Goal: Information Seeking & Learning: Understand process/instructions

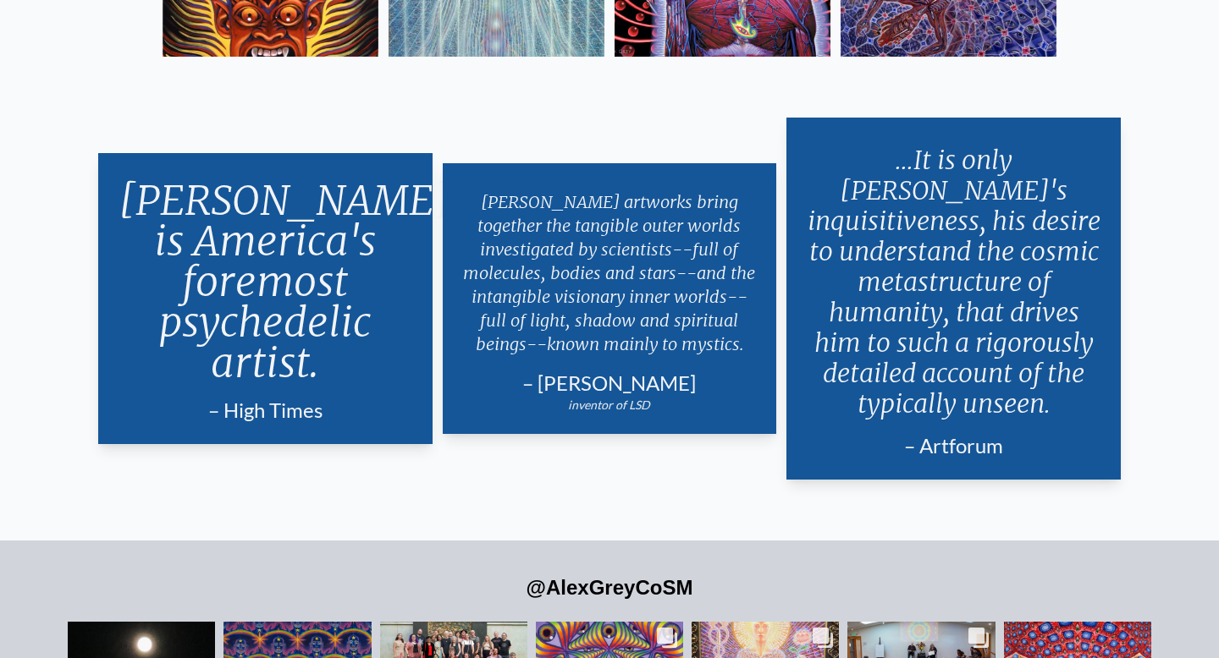
scroll to position [3805, 0]
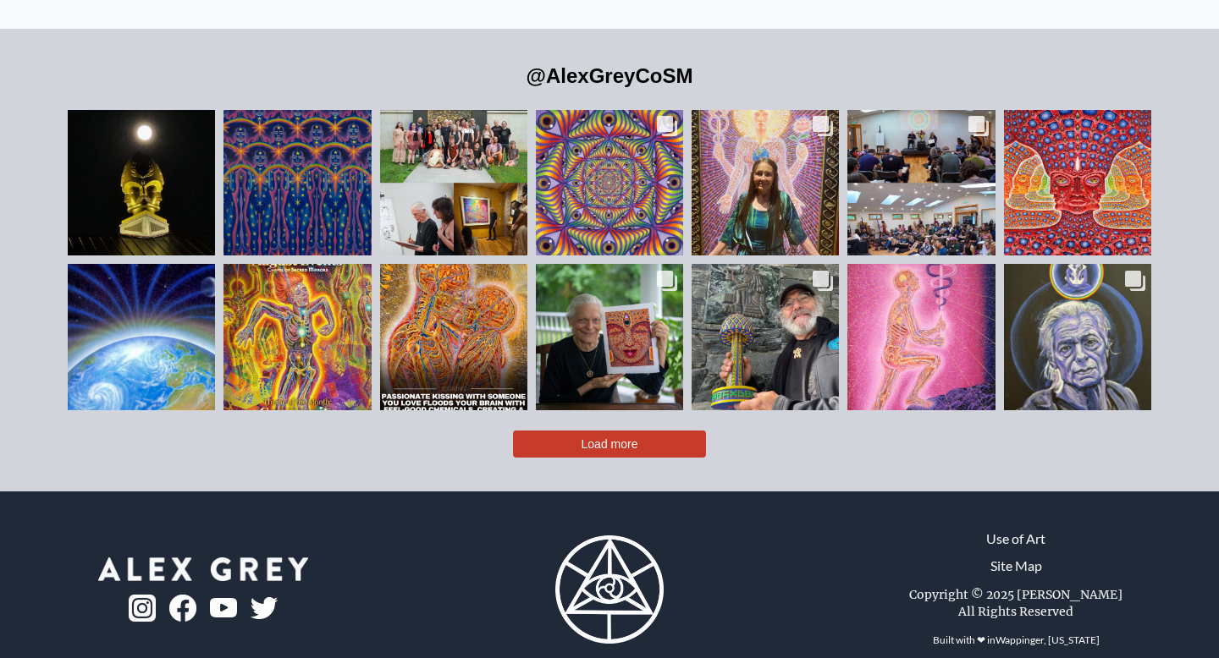
click at [1016, 529] on link "Use of Art" at bounding box center [1015, 539] width 59 height 20
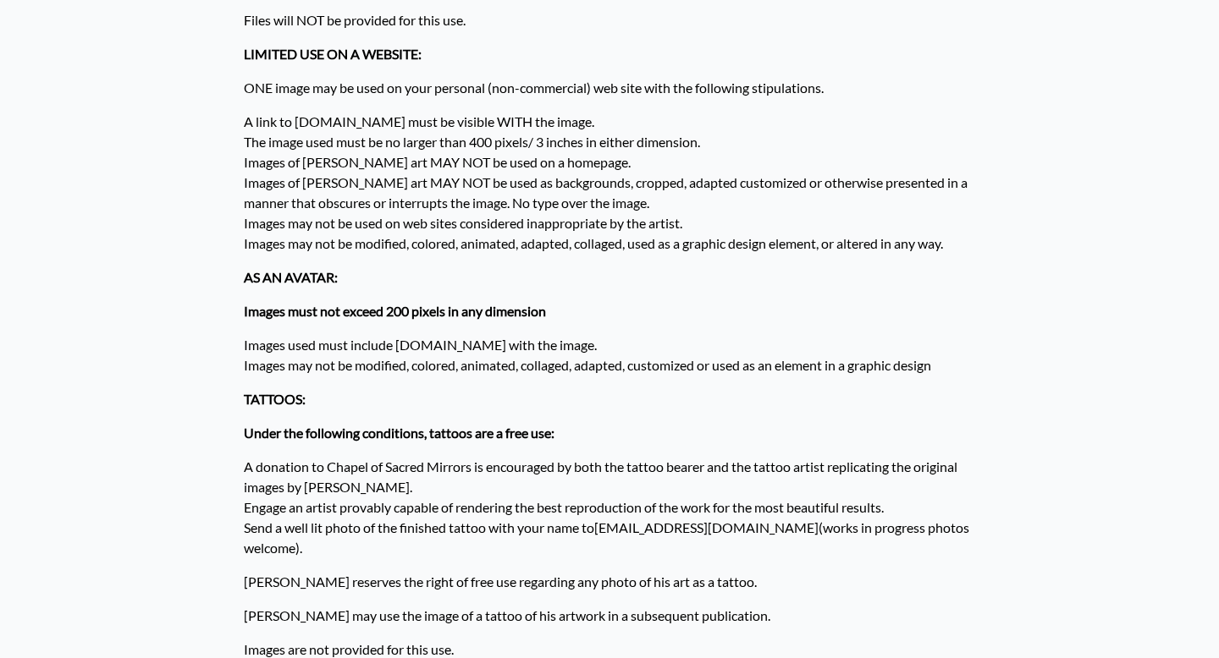
scroll to position [515, 0]
drag, startPoint x: 251, startPoint y: 434, endPoint x: 495, endPoint y: 431, distance: 243.8
click at [496, 431] on strong "Under the following conditions, tattoos are a free use:" at bounding box center [399, 432] width 311 height 16
click at [466, 432] on strong "Under the following conditions, tattoos are a free use:" at bounding box center [399, 432] width 311 height 16
drag, startPoint x: 241, startPoint y: 465, endPoint x: 472, endPoint y: 461, distance: 231.1
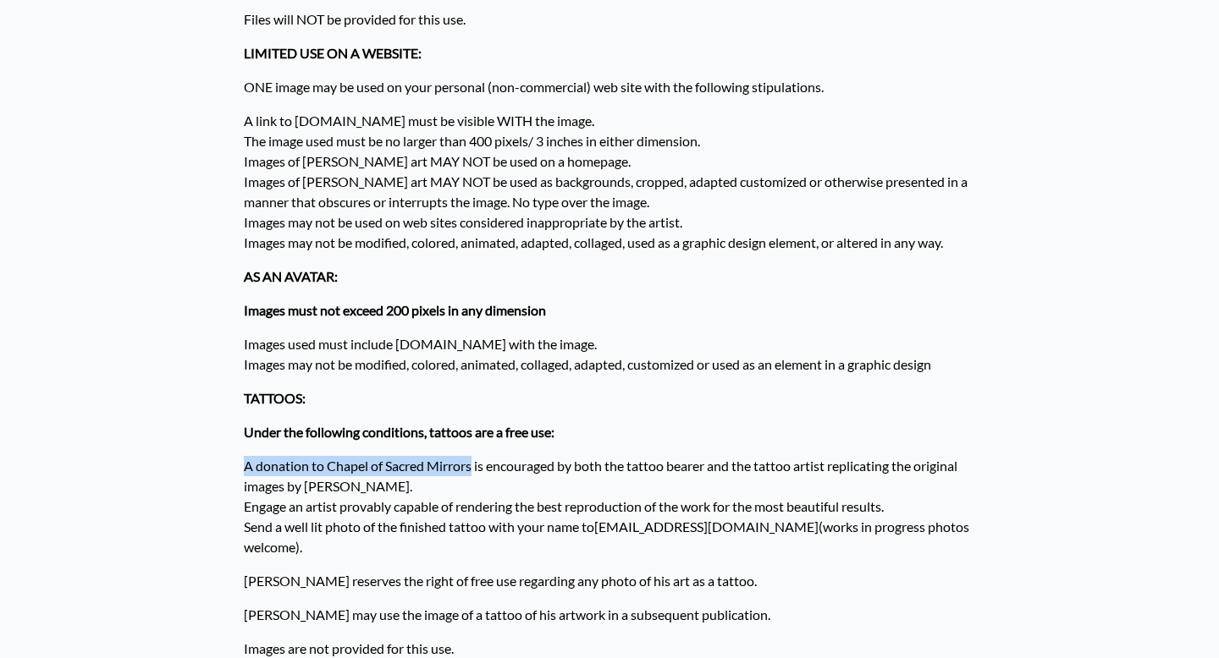
click at [473, 461] on div "Use of Art Can I Reproduce the Artwork of [PERSON_NAME]? All artwork and writin…" at bounding box center [609, 465] width 758 height 1851
click at [468, 471] on p "A donation to Chapel of Sacred Mirrors is encouraged by both the tattoo bearer …" at bounding box center [609, 506] width 731 height 115
